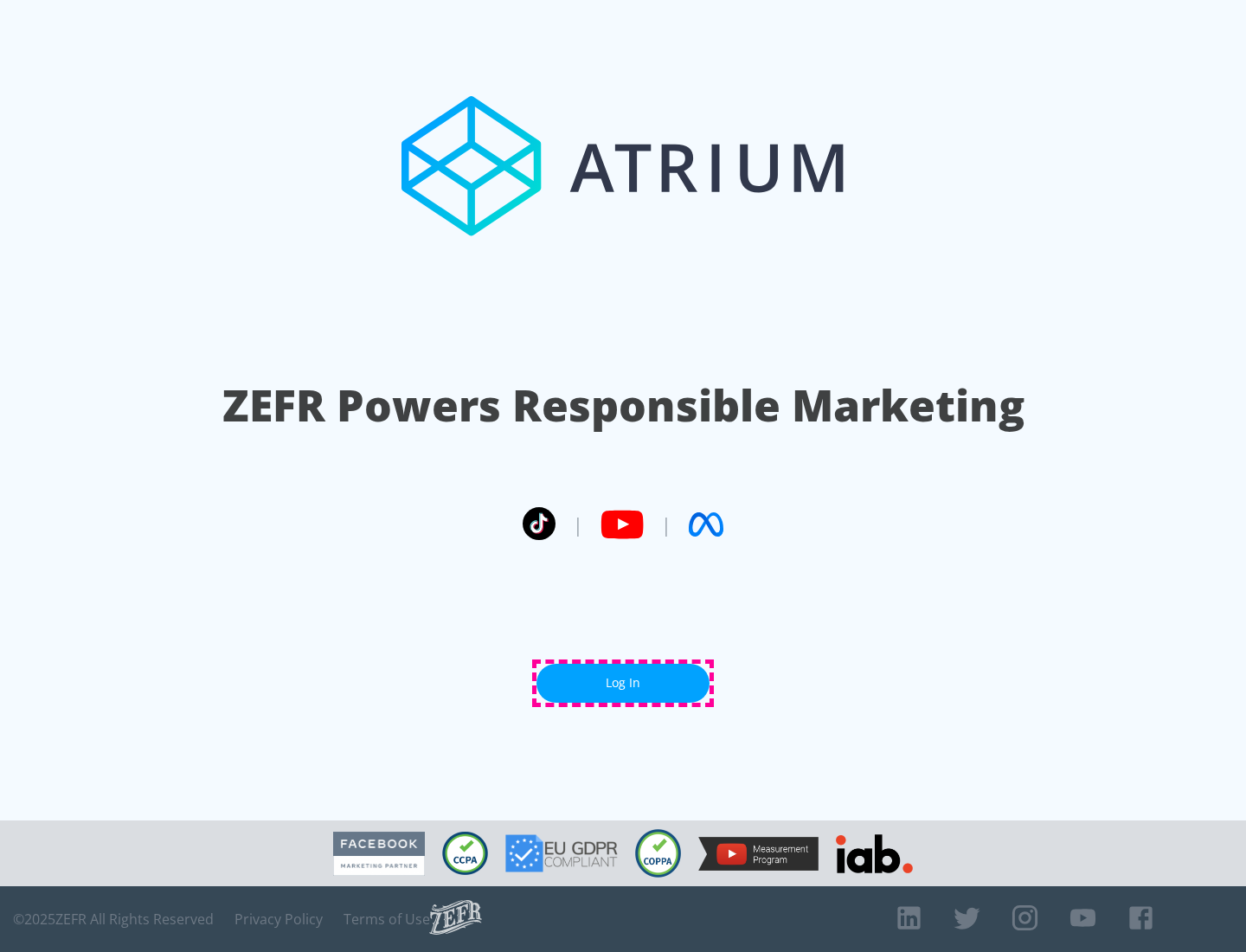
click at [623, 682] on link "Log In" at bounding box center [623, 682] width 173 height 39
